Goal: Find specific page/section: Find specific page/section

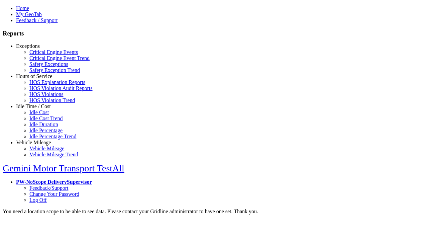
click at [38, 49] on link "Exceptions" at bounding box center [28, 46] width 24 height 6
click at [43, 55] on link "Critical Engine Events" at bounding box center [53, 52] width 48 height 6
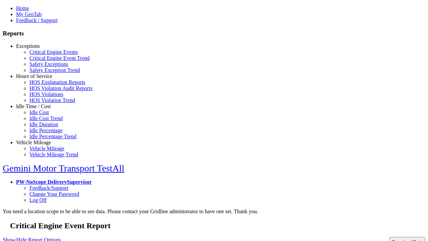
type input "**********"
